Goal: Information Seeking & Learning: Learn about a topic

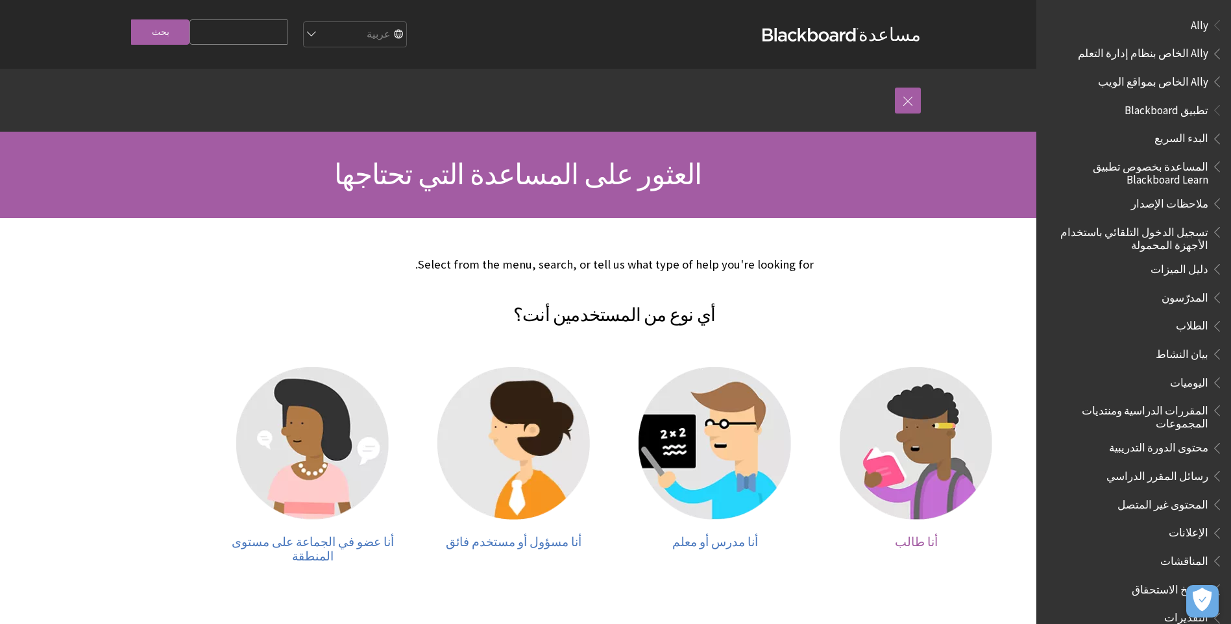
click at [903, 452] on img at bounding box center [916, 443] width 152 height 152
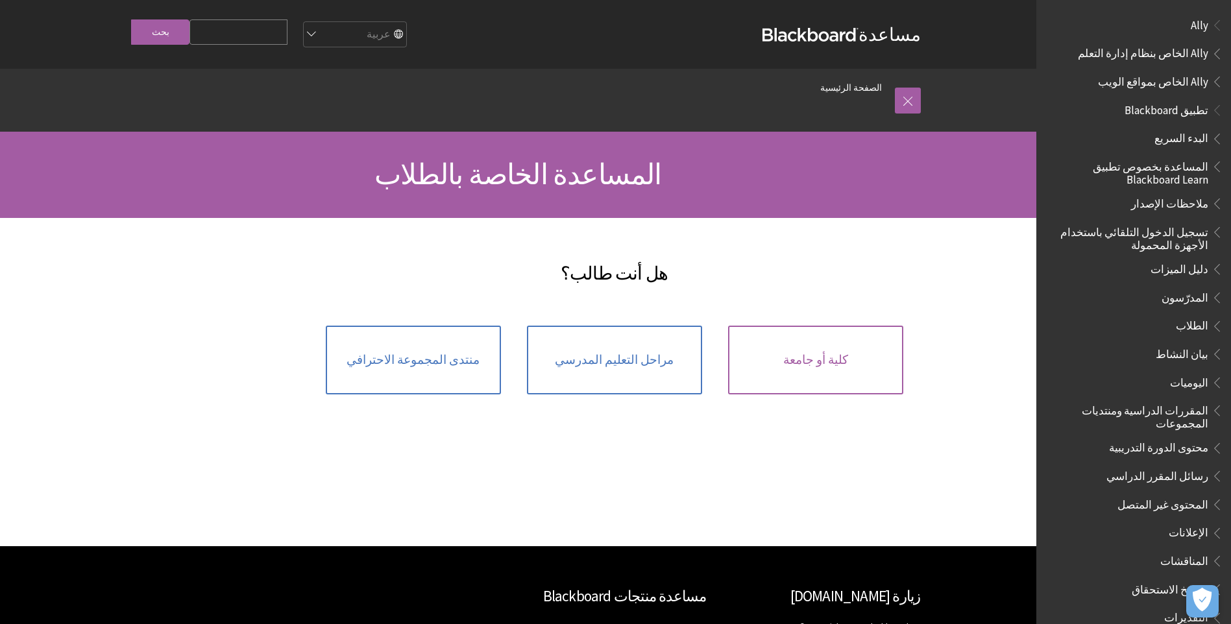
click at [801, 365] on span "كلية أو جامعة" at bounding box center [815, 360] width 65 height 14
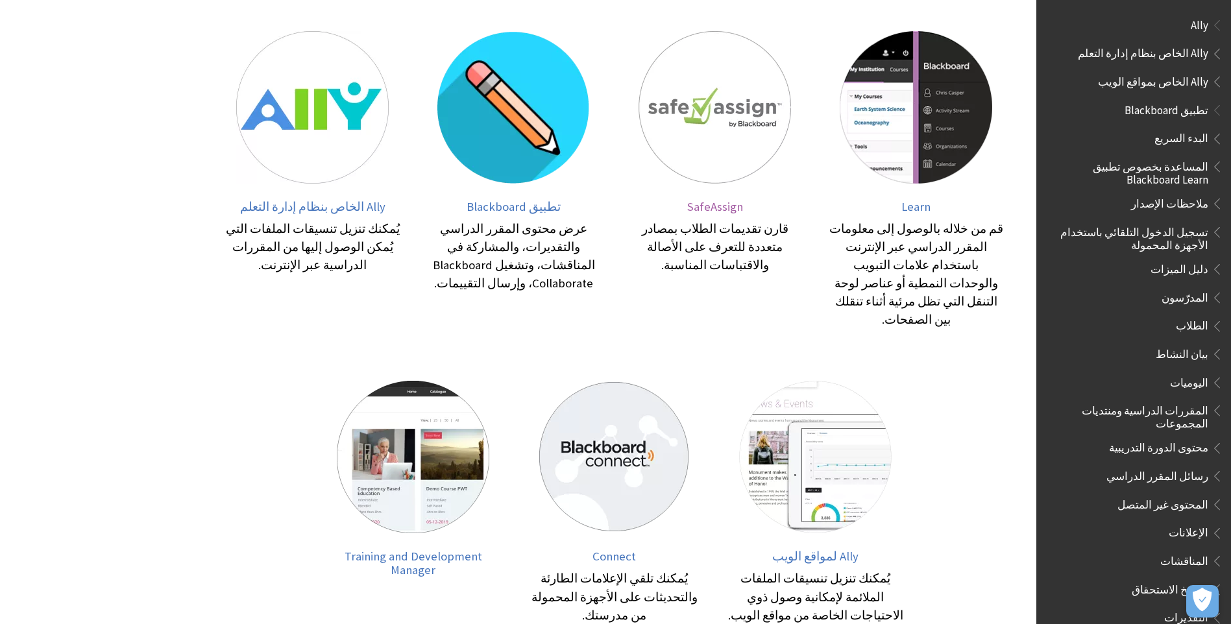
scroll to position [324, 0]
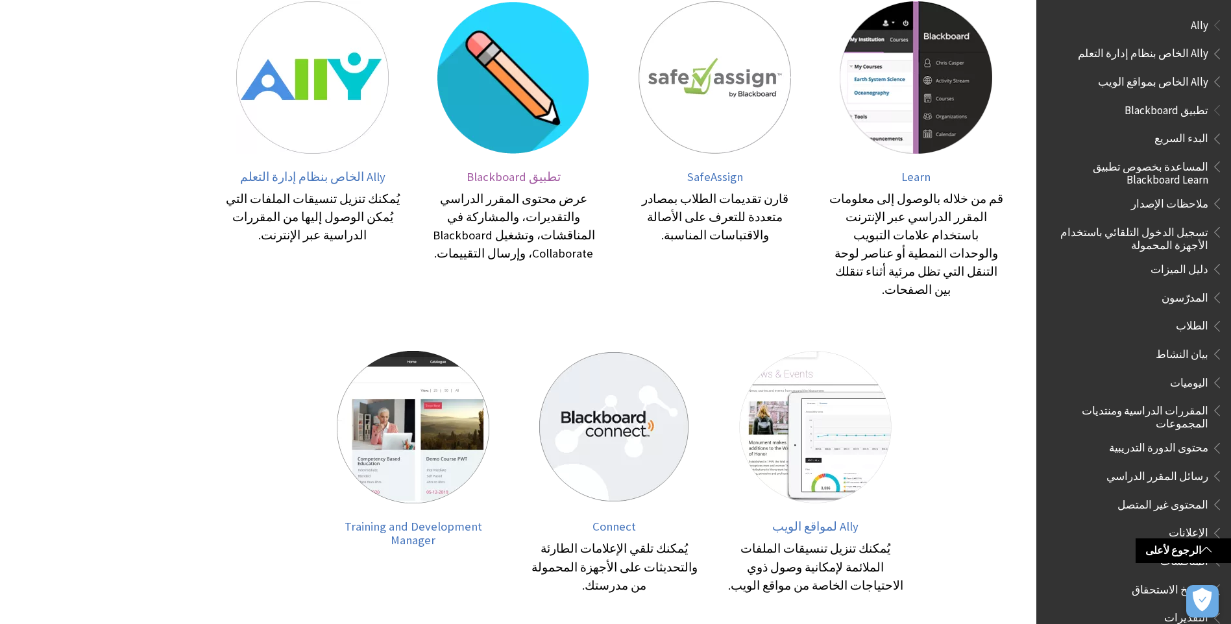
click at [477, 236] on div "عرض محتوى المقرر الدراسي والتقديرات، والمشاركة في المناقشات، وتشغيل Blackboard …" at bounding box center [513, 226] width 175 height 73
